Goal: Task Accomplishment & Management: Complete application form

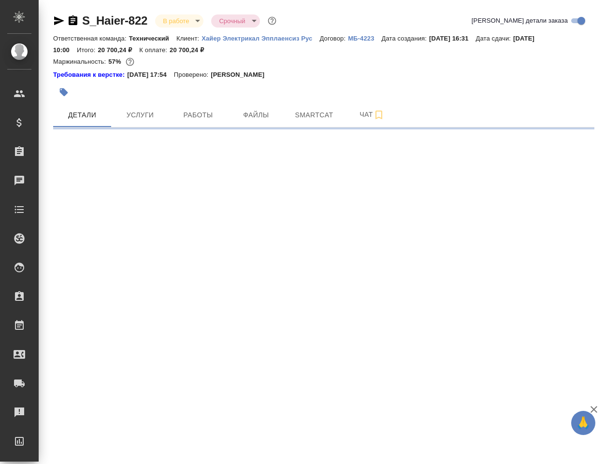
select select "RU"
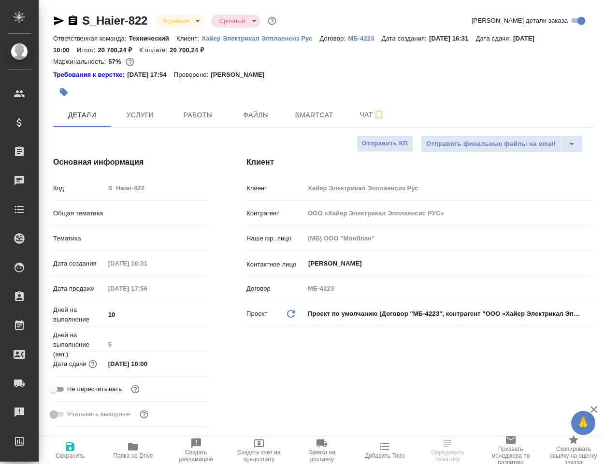
type textarea "x"
type input "Технический"
type input "[PERSON_NAME]"
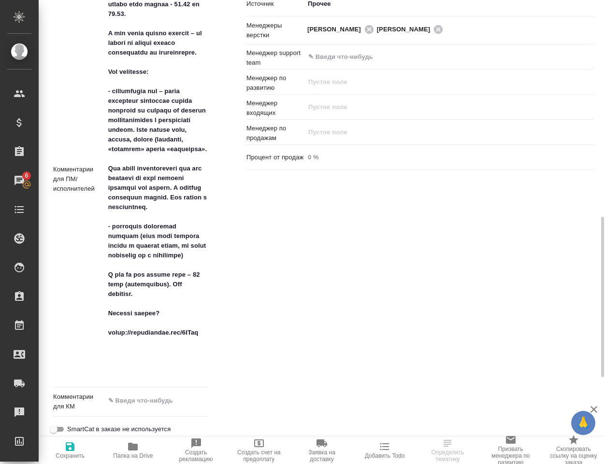
scroll to position [725, 0]
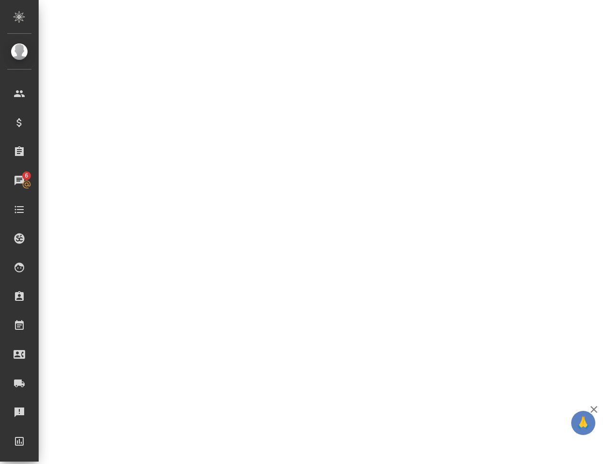
select select "RU"
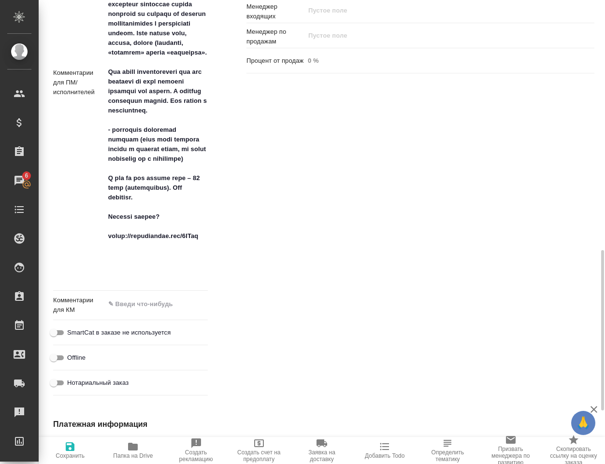
type textarea "x"
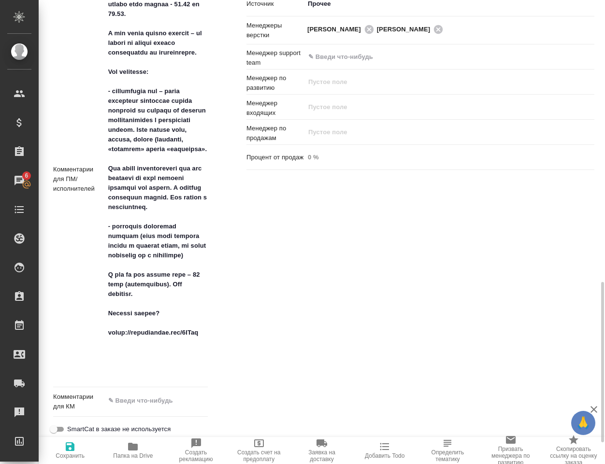
scroll to position [580, 0]
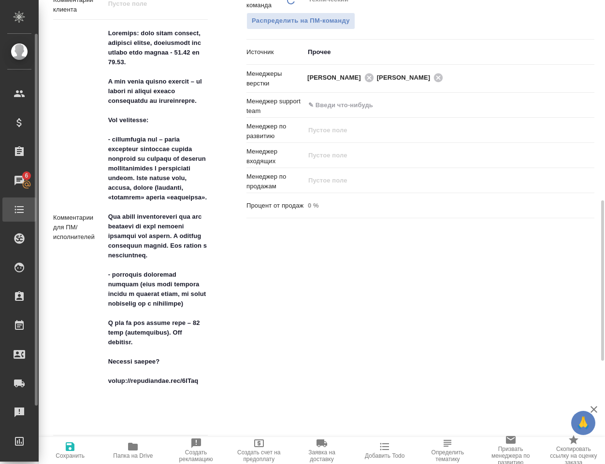
type textarea "x"
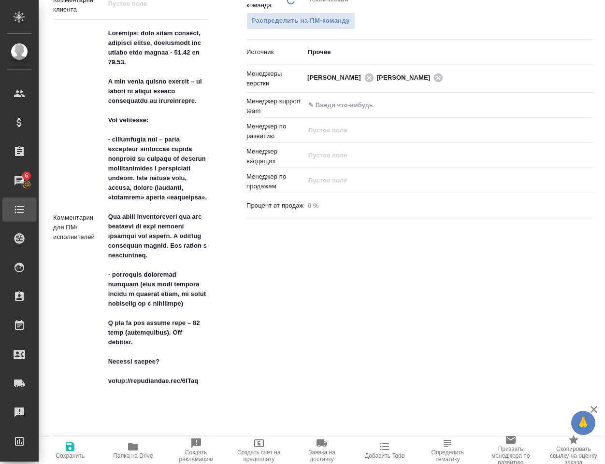
type textarea "x"
